Goal: Task Accomplishment & Management: Manage account settings

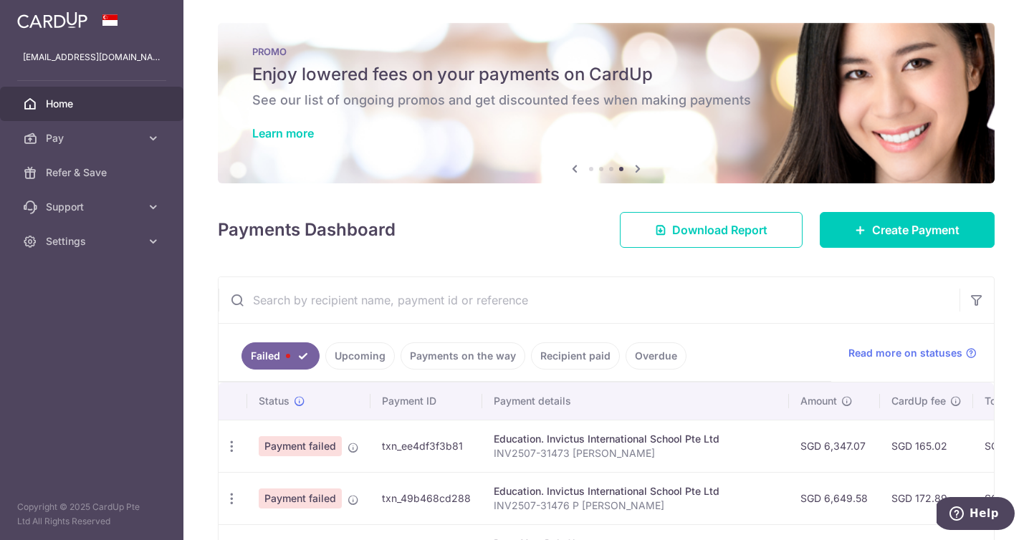
scroll to position [106, 0]
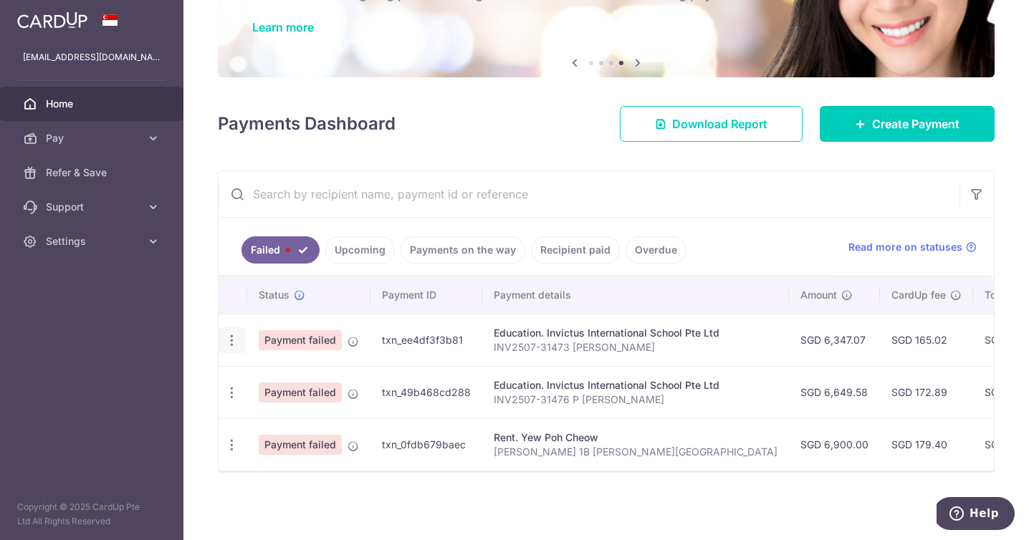
click at [232, 337] on icon "button" at bounding box center [231, 340] width 15 height 15
click at [282, 375] on span "Update payment" at bounding box center [307, 379] width 97 height 17
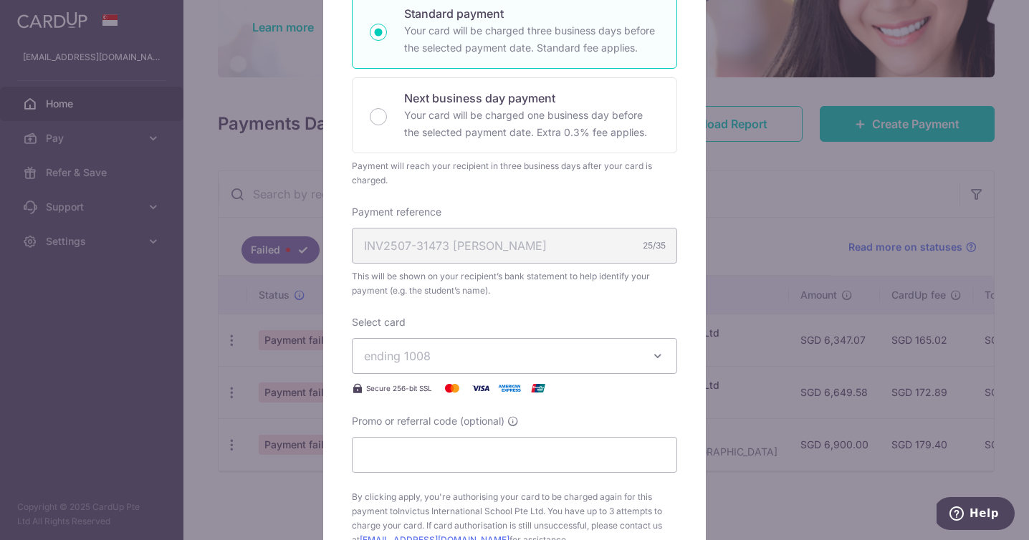
scroll to position [309, 0]
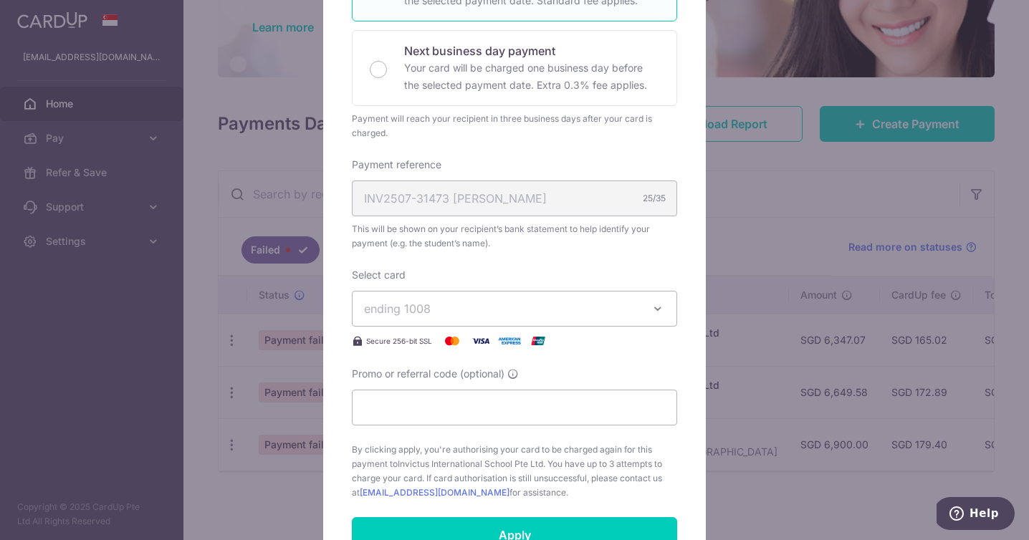
click at [489, 257] on div "Enter payment amount 6,347.07 6347.07 SGD To change the payment amount, please …" at bounding box center [514, 176] width 325 height 648
click at [471, 304] on span "ending 1008" at bounding box center [501, 308] width 275 height 17
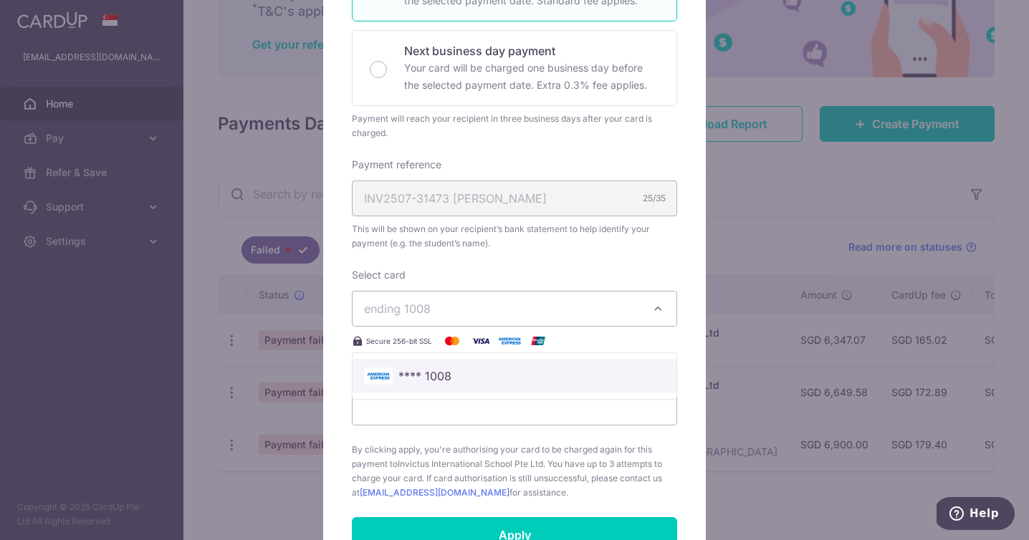
click at [456, 372] on span "**** 1008" at bounding box center [514, 375] width 301 height 17
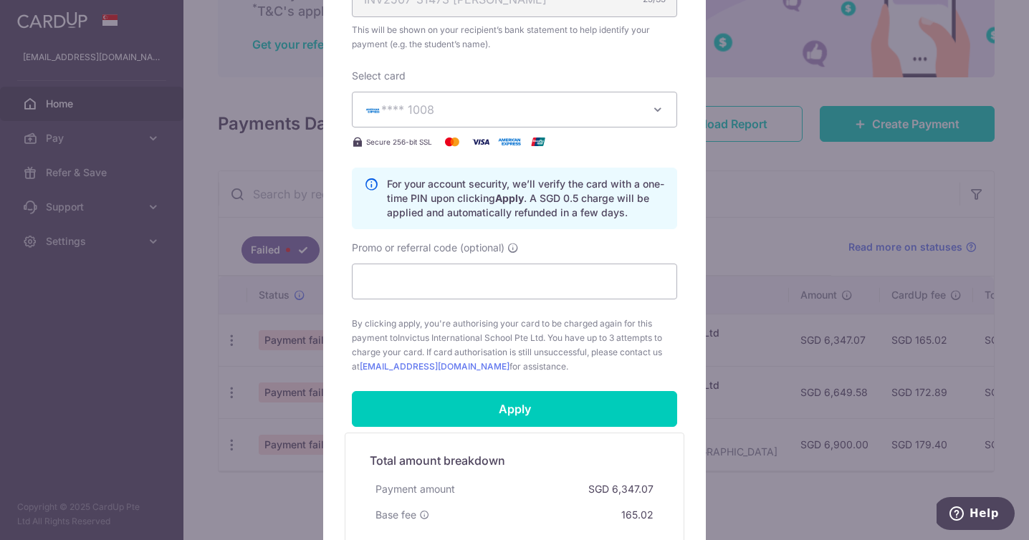
scroll to position [509, 0]
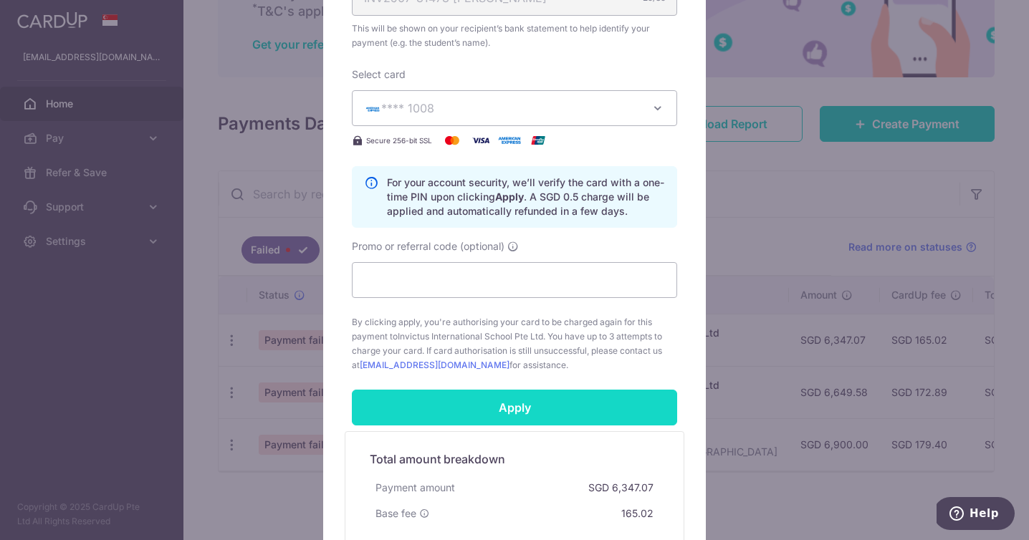
click at [471, 404] on input "Apply" at bounding box center [514, 408] width 325 height 36
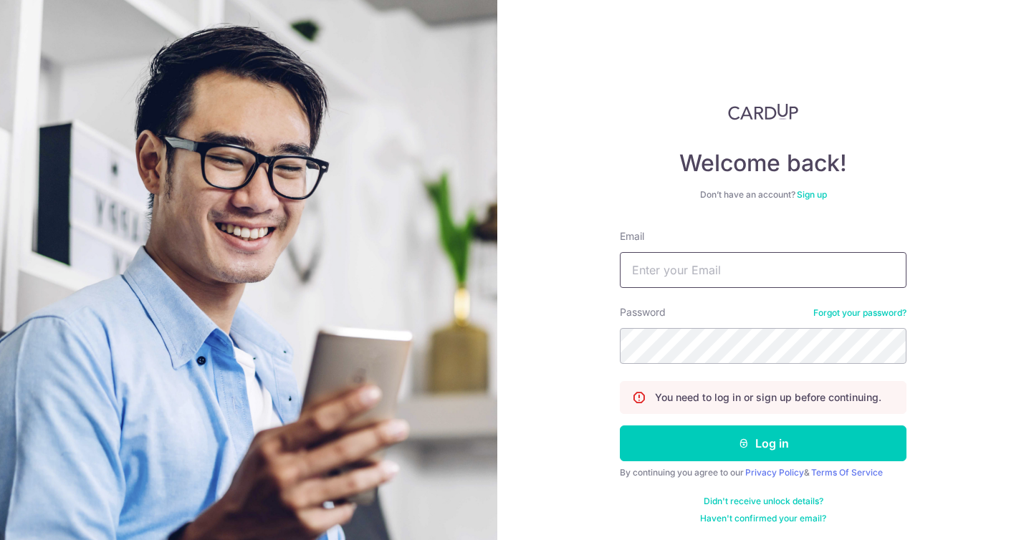
click at [680, 261] on input "Email" at bounding box center [763, 270] width 287 height 36
type input "[EMAIL_ADDRESS][DOMAIN_NAME]"
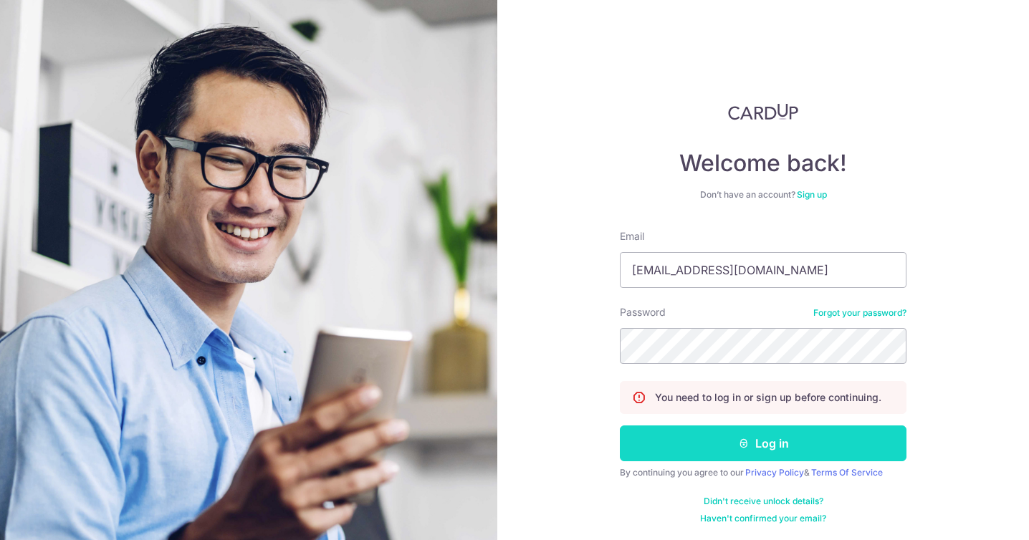
click at [704, 442] on button "Log in" at bounding box center [763, 443] width 287 height 36
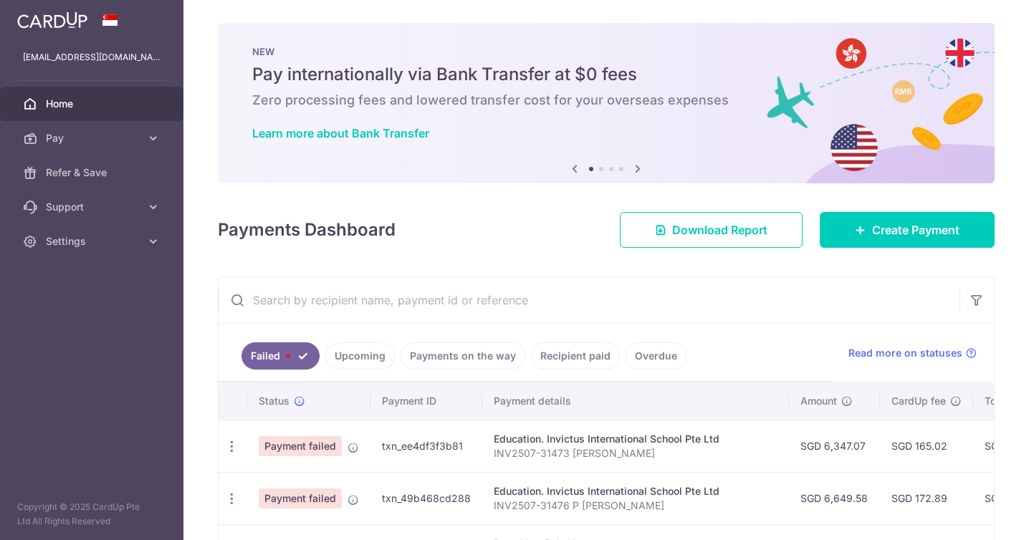
scroll to position [106, 0]
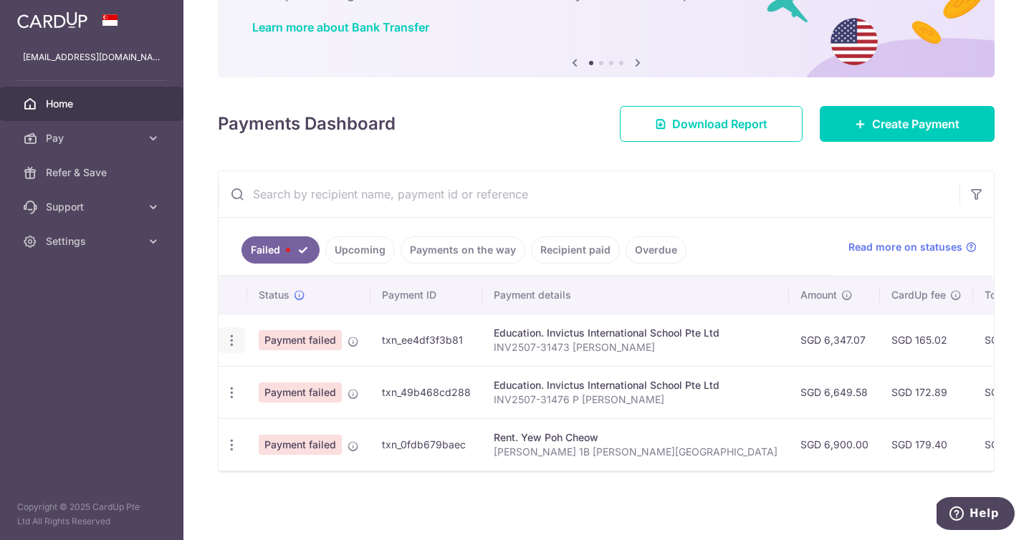
click at [233, 341] on icon "button" at bounding box center [231, 340] width 15 height 15
click at [287, 376] on span "Update payment" at bounding box center [307, 379] width 97 height 17
radio input "true"
type input "6,347.07"
type input "INV2507-31473 O Stapleton"
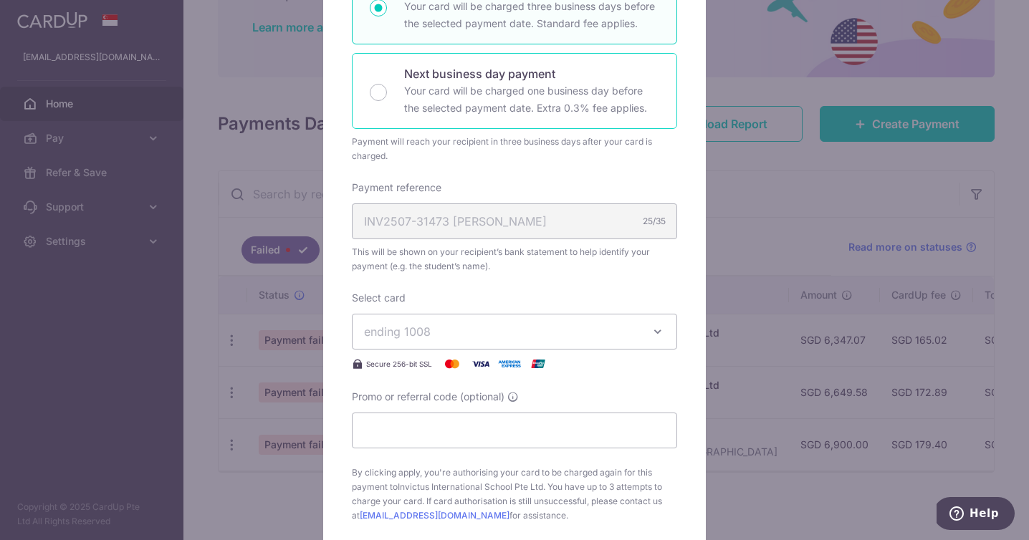
scroll to position [287, 0]
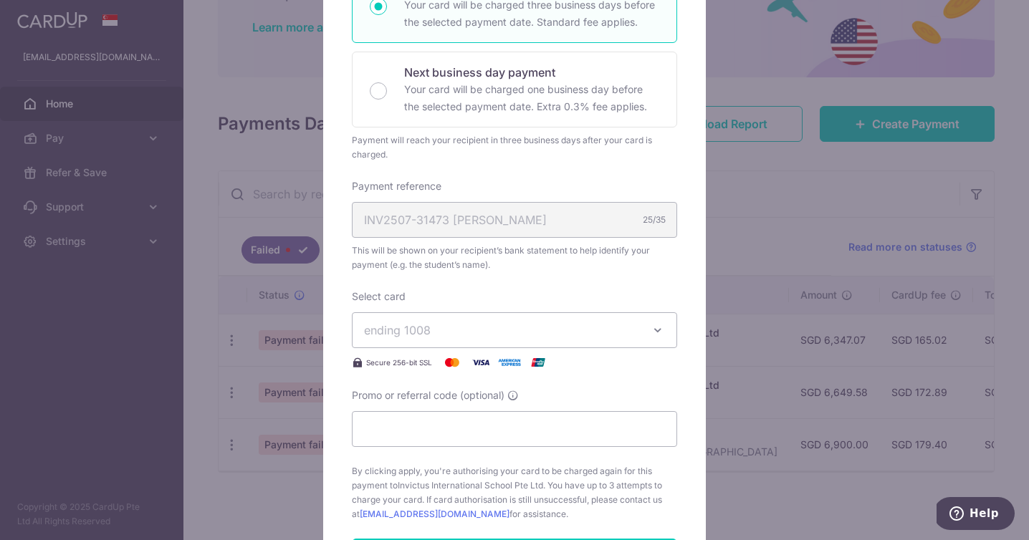
click at [420, 330] on span "ending 1008" at bounding box center [397, 330] width 67 height 14
click at [421, 400] on span "**** 1008" at bounding box center [424, 397] width 53 height 17
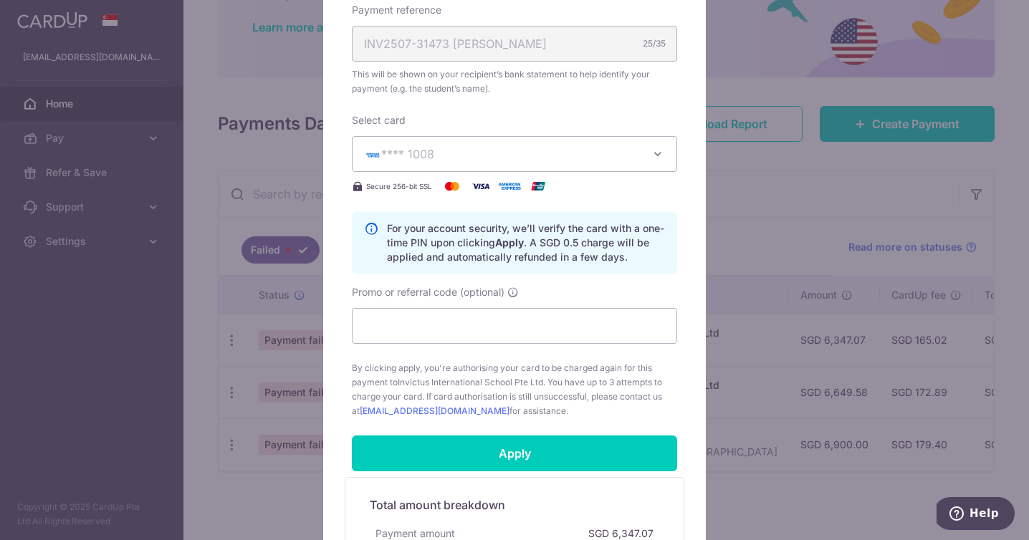
scroll to position [465, 0]
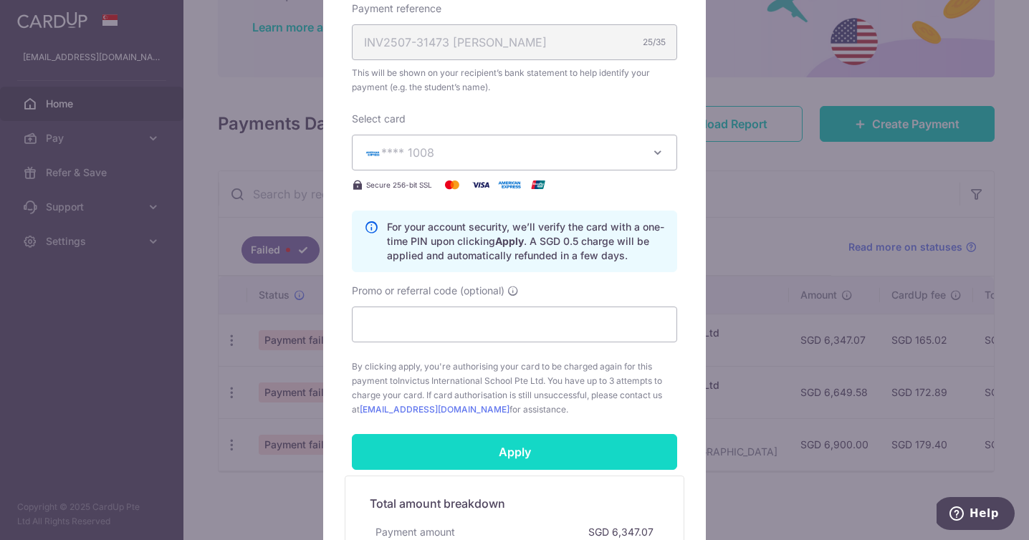
click at [498, 454] on input "Apply" at bounding box center [514, 452] width 325 height 36
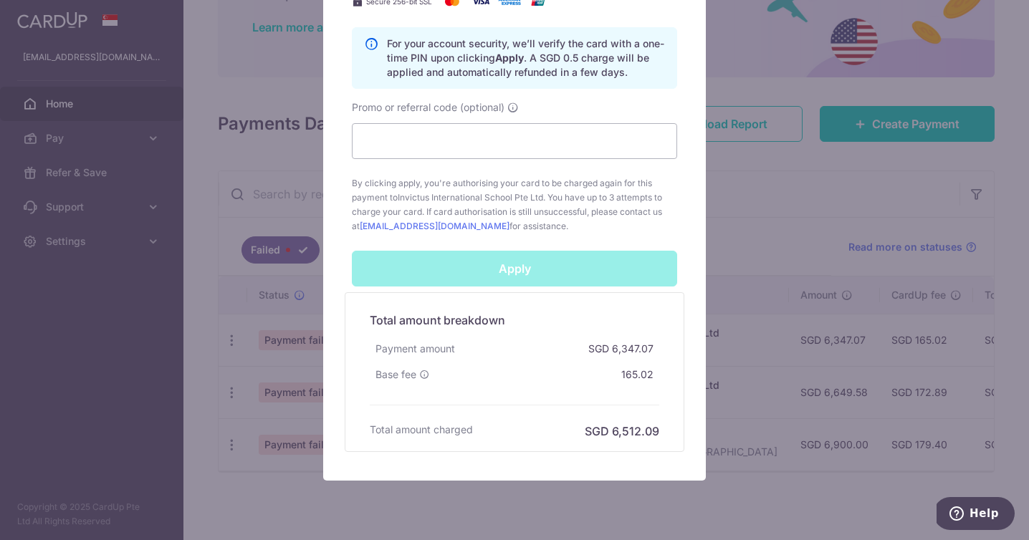
scroll to position [649, 0]
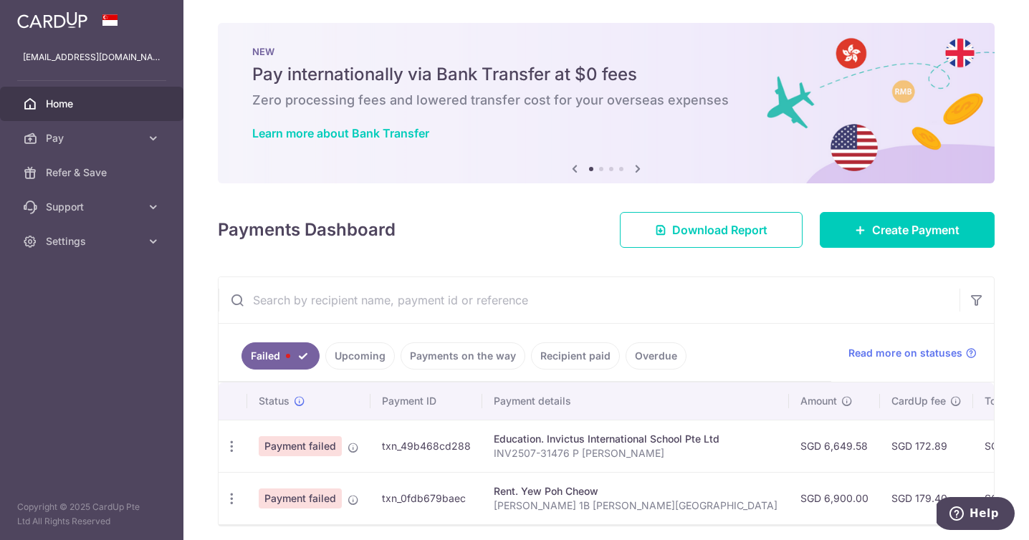
scroll to position [54, 0]
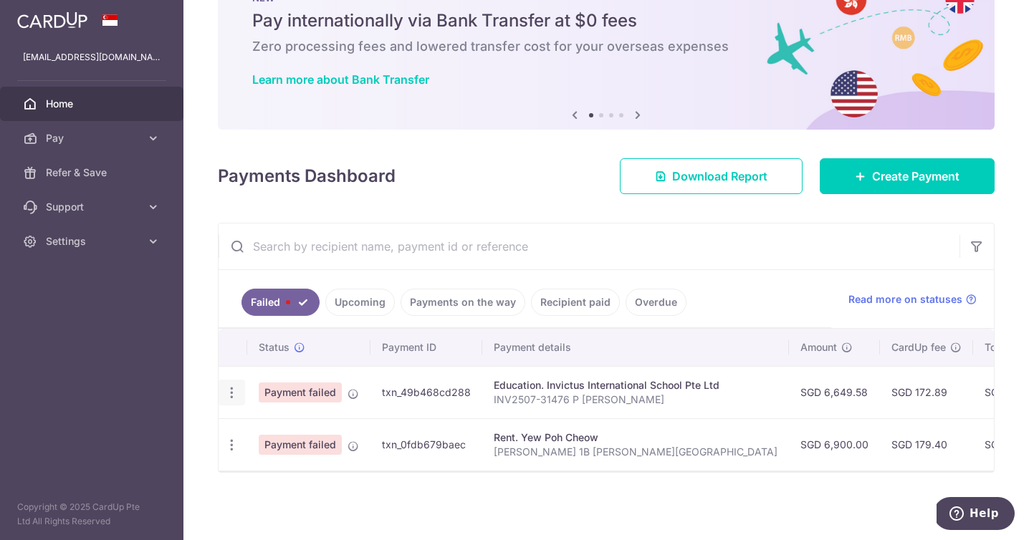
click at [231, 389] on icon "button" at bounding box center [231, 392] width 15 height 15
click at [286, 434] on span "Update payment" at bounding box center [307, 431] width 97 height 17
radio input "true"
type input "6,649.58"
type input "INV2507-31476 P Stapleton"
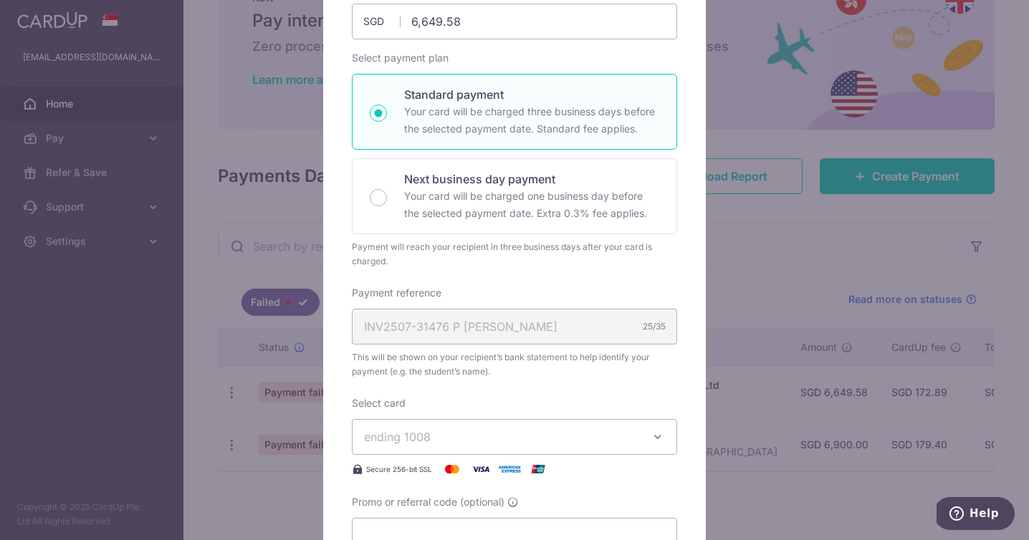
scroll to position [181, 0]
click at [451, 437] on span "ending 1008" at bounding box center [501, 436] width 275 height 17
click at [447, 518] on link "**** 1008" at bounding box center [514, 503] width 324 height 34
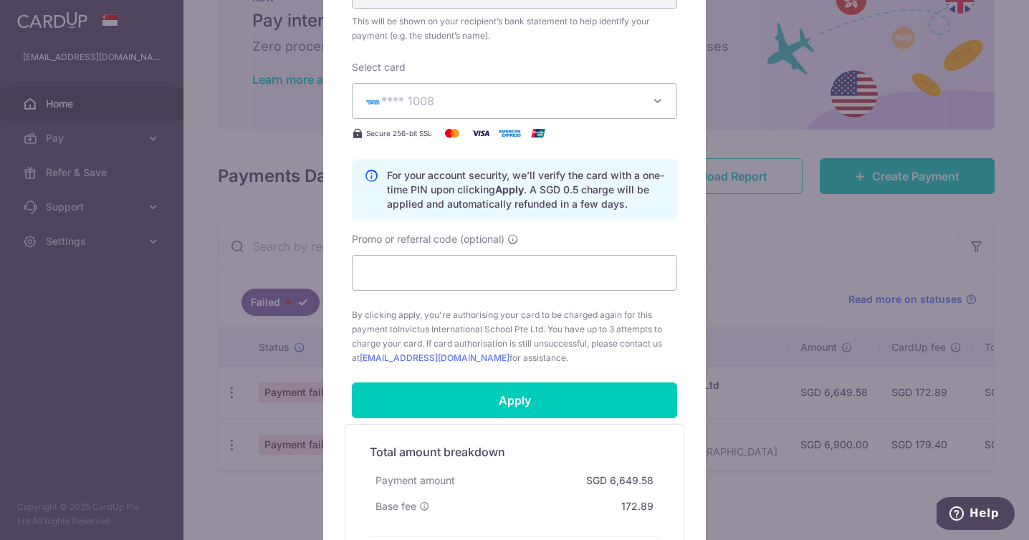
scroll to position [517, 0]
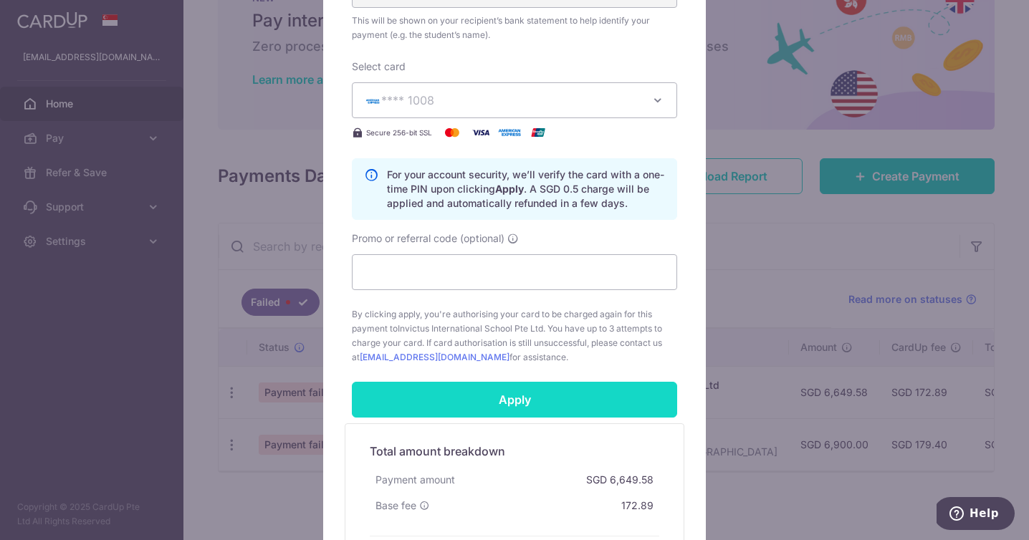
click at [506, 400] on input "Apply" at bounding box center [514, 400] width 325 height 36
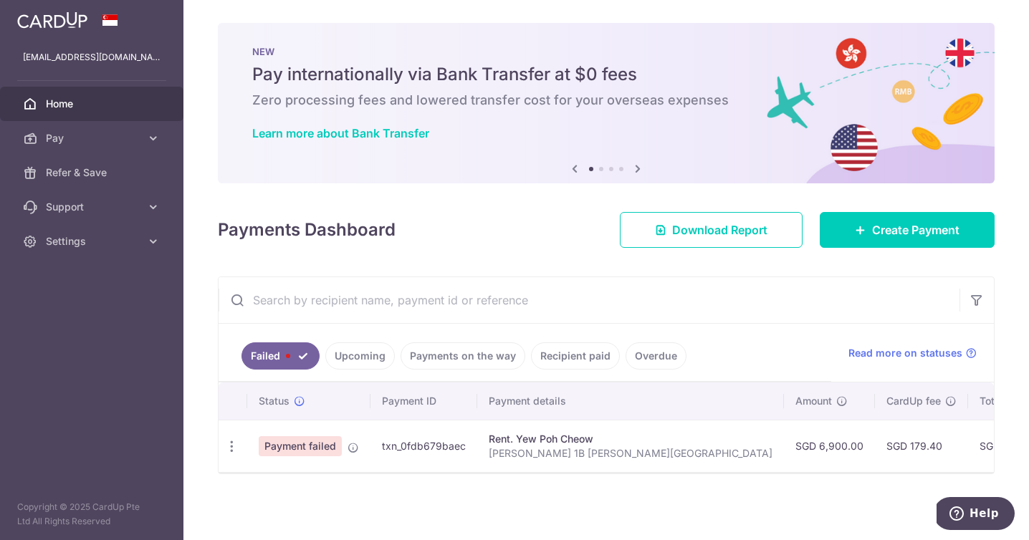
click at [433, 211] on div "Payments Dashboard Download Report Create Payment" at bounding box center [606, 227] width 776 height 42
